Goal: Task Accomplishment & Management: Manage account settings

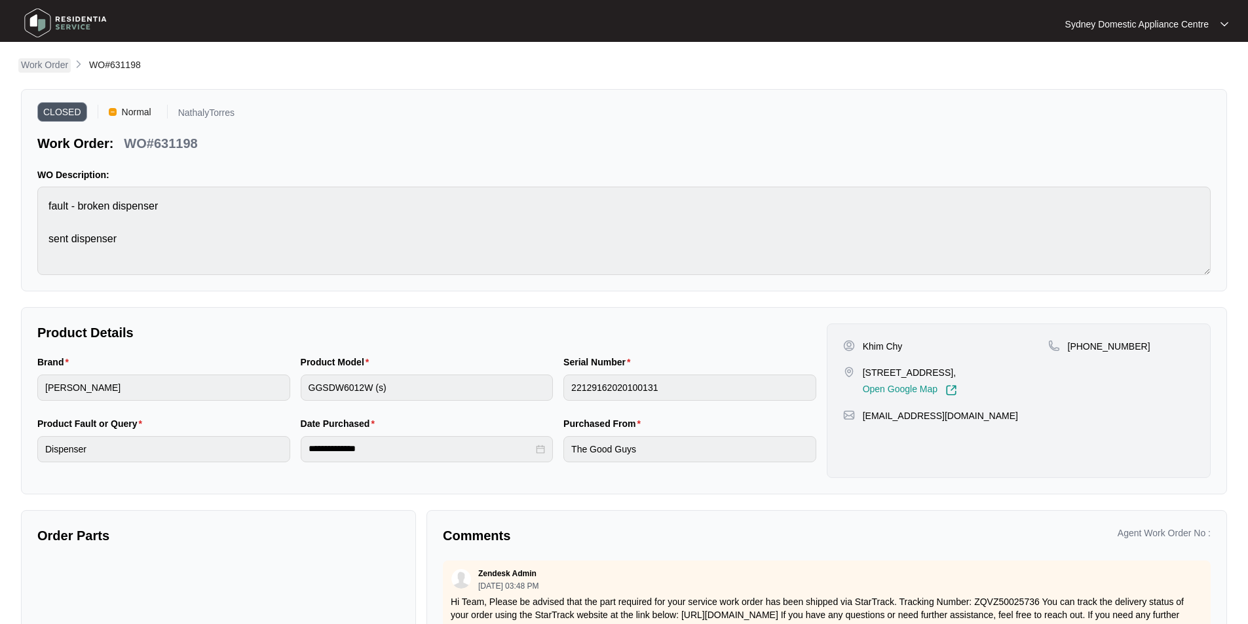
click at [53, 67] on p "Work Order" at bounding box center [44, 64] width 47 height 13
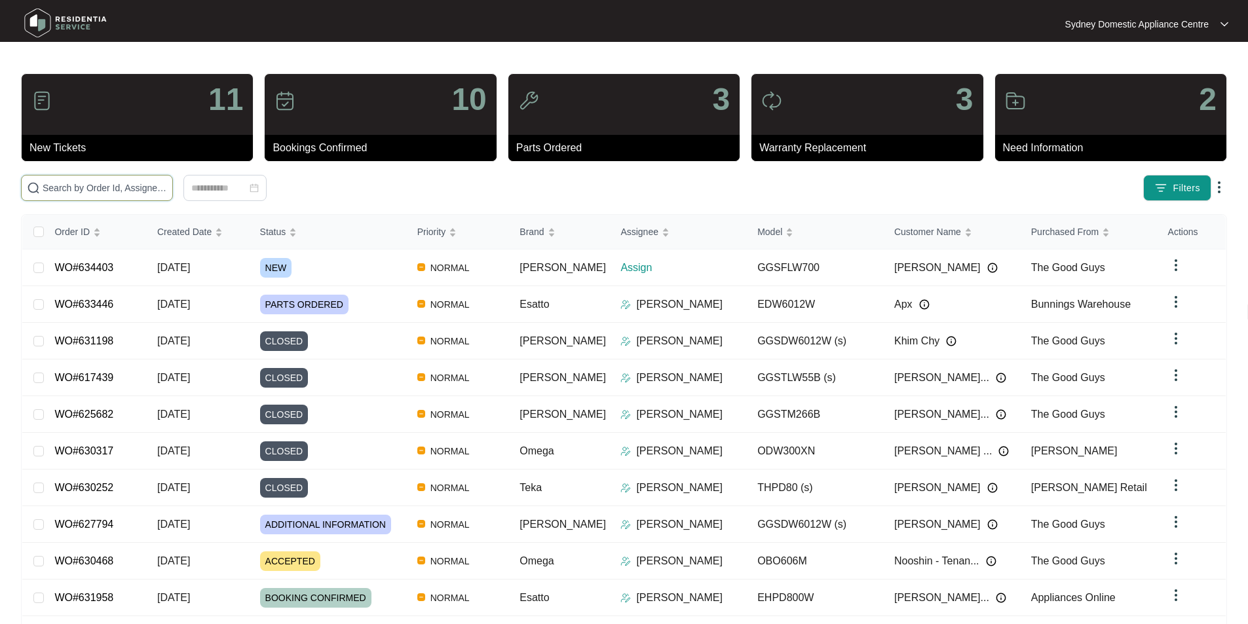
click at [126, 181] on input "text" at bounding box center [105, 188] width 124 height 14
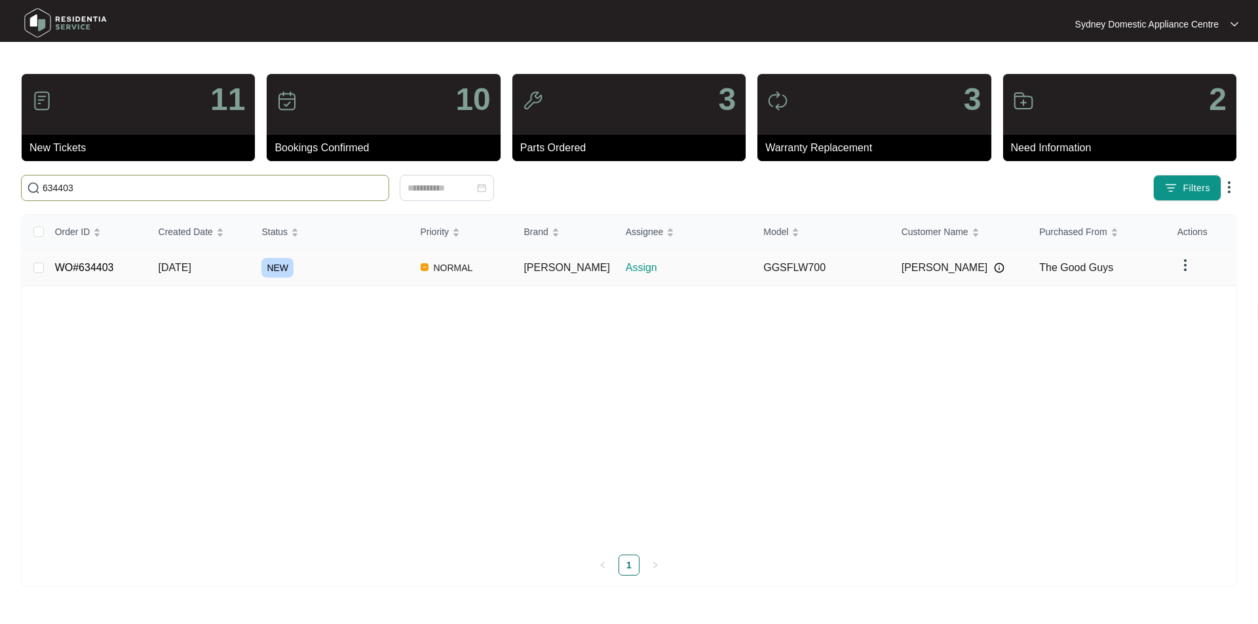
type input "634403"
click at [73, 262] on link "WO#634403" at bounding box center [84, 267] width 59 height 11
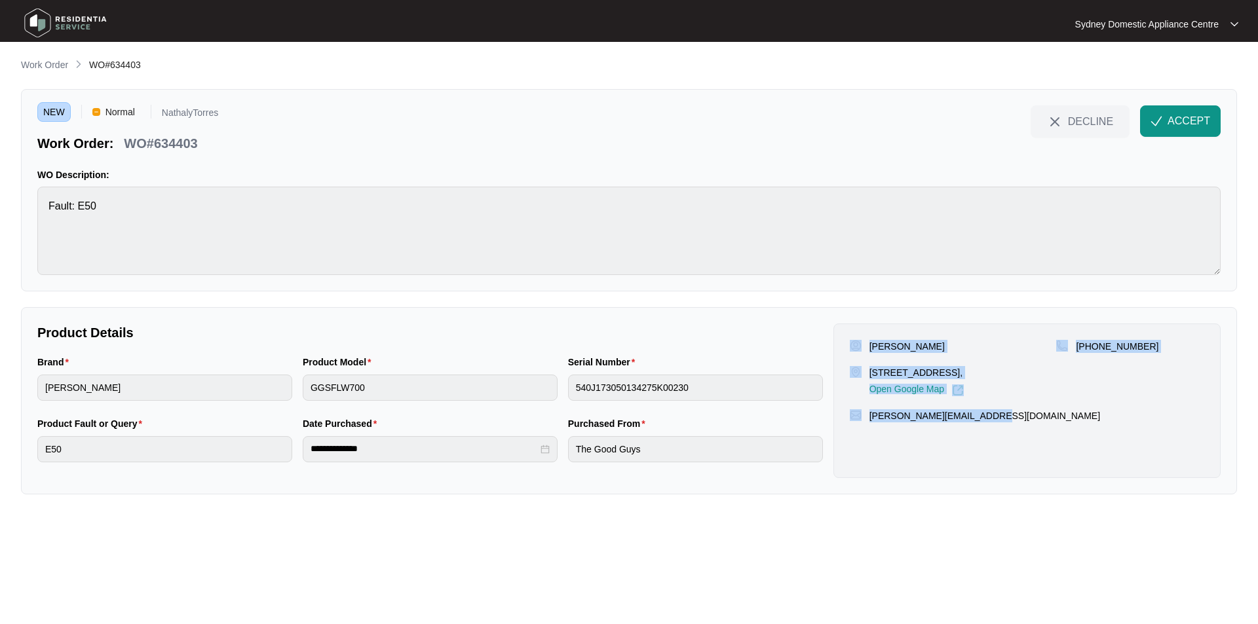
drag, startPoint x: 1015, startPoint y: 415, endPoint x: 860, endPoint y: 334, distance: 174.3
click at [860, 334] on div "[PERSON_NAME][GEOGRAPHIC_DATA][STREET_ADDRESS], Open Google Map [PHONE_NUMBER] …" at bounding box center [1026, 401] width 387 height 155
copy div "[PERSON_NAME][GEOGRAPHIC_DATA][STREET_ADDRESS], Open Google Map [PHONE_NUMBER] …"
click at [1185, 111] on button "ACCEPT" at bounding box center [1180, 120] width 81 height 31
